Goal: Information Seeking & Learning: Find specific fact

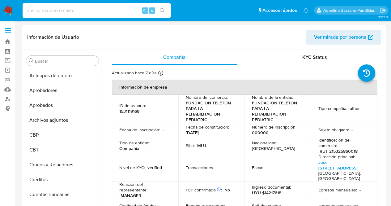
select select "10"
click at [83, 11] on input at bounding box center [97, 10] width 148 height 8
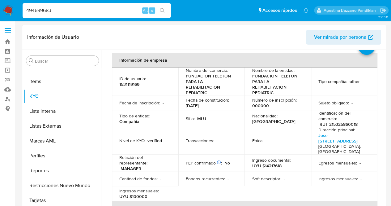
type input "494699683"
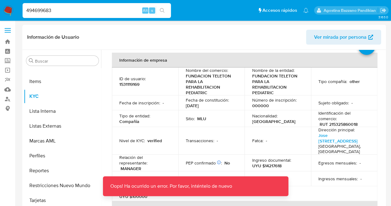
click at [83, 11] on input "494699683" at bounding box center [97, 10] width 148 height 8
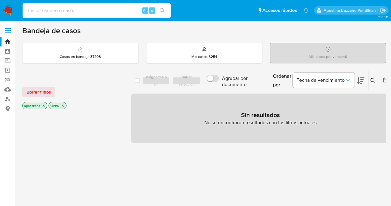
click at [62, 12] on input at bounding box center [97, 10] width 148 height 8
paste input "494699683"
type input "494699683"
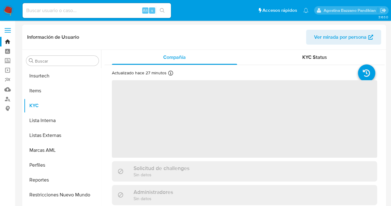
scroll to position [321, 0]
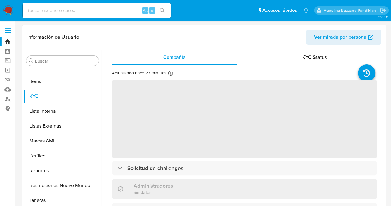
select select "10"
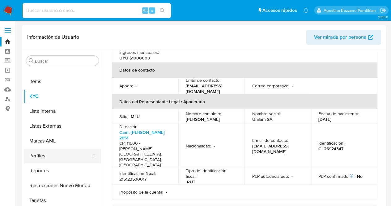
scroll to position [166, 0]
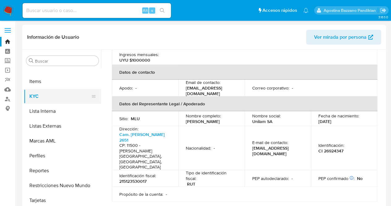
drag, startPoint x: 98, startPoint y: 175, endPoint x: 98, endPoint y: 103, distance: 72.1
click at [98, 103] on ul "Anticipos de dinero Aprobadores Aprobados Archivos adjuntos CBP CBT Cruces y Re…" at bounding box center [62, 138] width 77 height 140
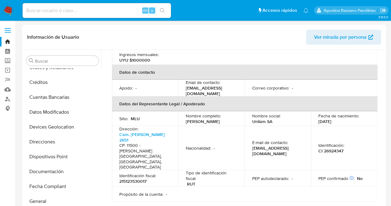
scroll to position [98, 0]
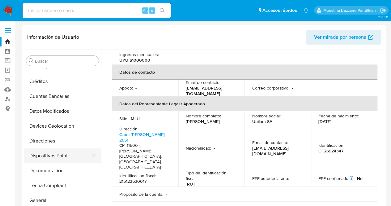
click at [65, 161] on button "Dispositivos Point" at bounding box center [60, 155] width 72 height 15
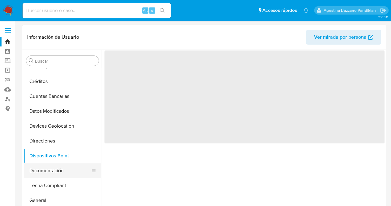
scroll to position [0, 0]
click at [67, 164] on button "Documentación" at bounding box center [60, 170] width 72 height 15
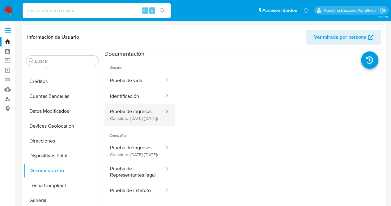
click at [140, 117] on button "Prueba de ingresos Completo: [DATE] ([DATE])" at bounding box center [135, 114] width 60 height 21
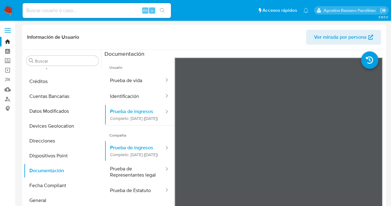
scroll to position [321, 0]
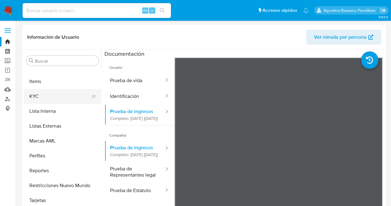
click at [48, 94] on button "KYC" at bounding box center [60, 96] width 72 height 15
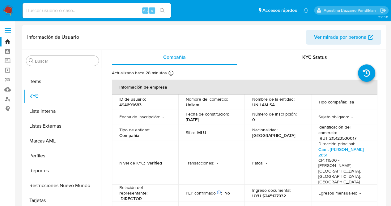
click at [277, 193] on p "UYU $245127932" at bounding box center [269, 196] width 34 height 6
click at [307, 120] on td "Número de inscripción : 0" at bounding box center [278, 116] width 67 height 15
click at [140, 109] on td "ID de usuario : 494699683" at bounding box center [145, 101] width 67 height 15
click at [130, 103] on p "494699683" at bounding box center [130, 105] width 22 height 6
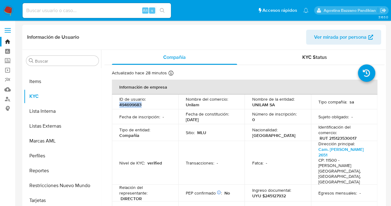
click at [130, 103] on p "494699683" at bounding box center [130, 105] width 22 height 6
copy p "494699683"
click at [62, 11] on input at bounding box center [97, 10] width 148 height 8
paste input "2608650997"
type input "2608650997"
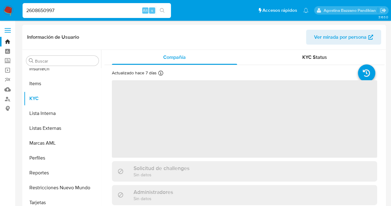
scroll to position [321, 0]
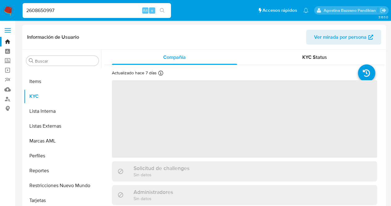
select select "10"
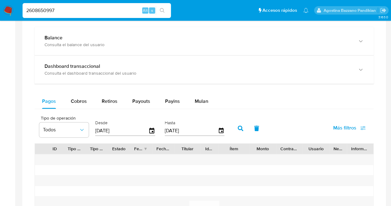
scroll to position [341, 0]
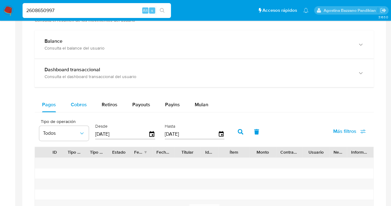
click at [81, 108] on div "Cobros" at bounding box center [79, 104] width 16 height 15
select select "10"
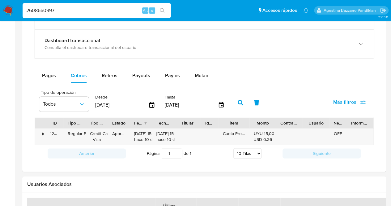
scroll to position [373, 0]
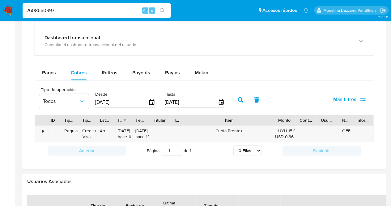
drag, startPoint x: 247, startPoint y: 117, endPoint x: 305, endPoint y: 120, distance: 58.6
click at [305, 120] on div "ID Tipo de operación Tipo / Método Estado Fecha de creación Fecha de aprobación…" at bounding box center [204, 120] width 339 height 11
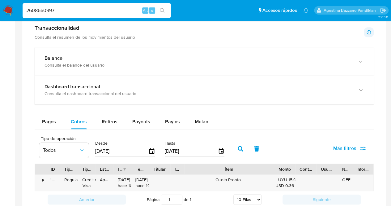
scroll to position [84, 0]
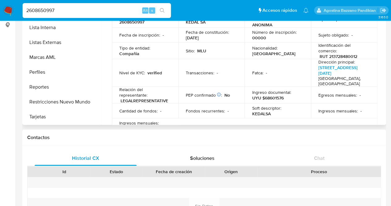
drag, startPoint x: 390, startPoint y: 32, endPoint x: 389, endPoint y: 20, distance: 12.4
